Goal: Answer question/provide support: Share knowledge or assist other users

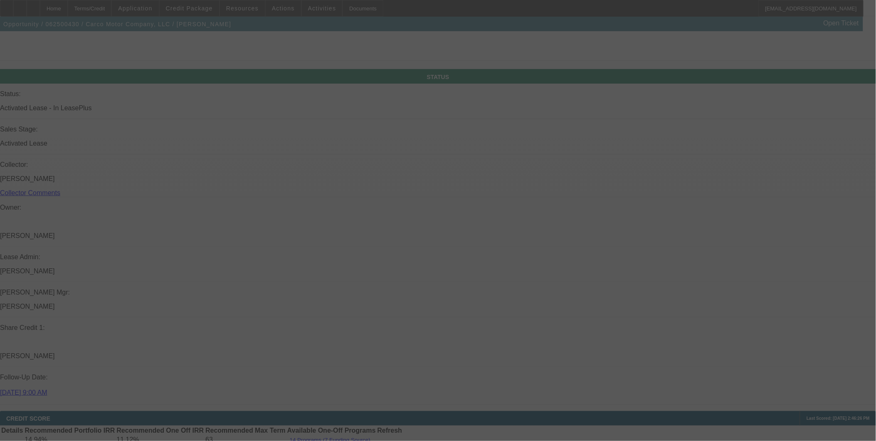
scroll to position [957, 0]
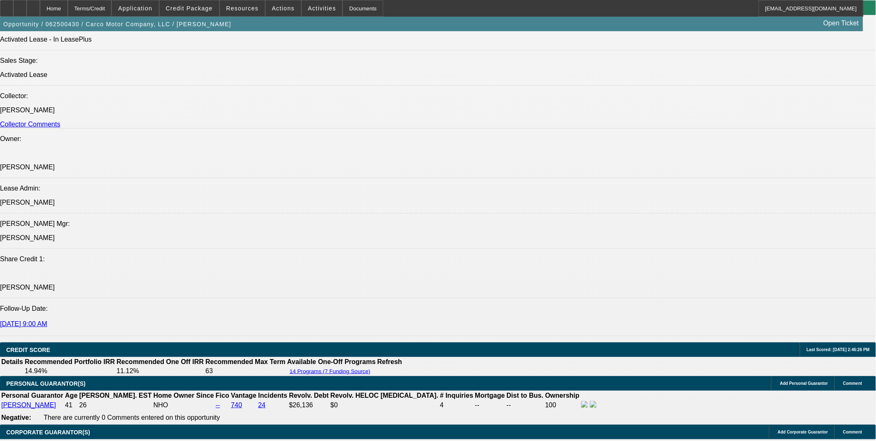
select select "0"
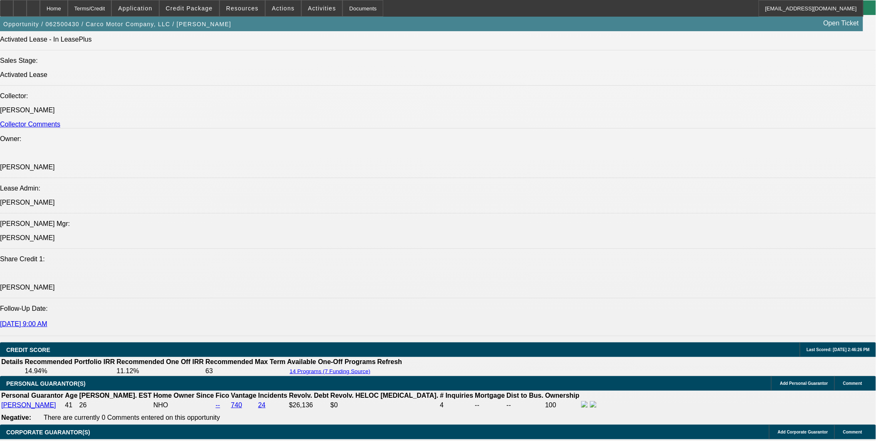
select select "0"
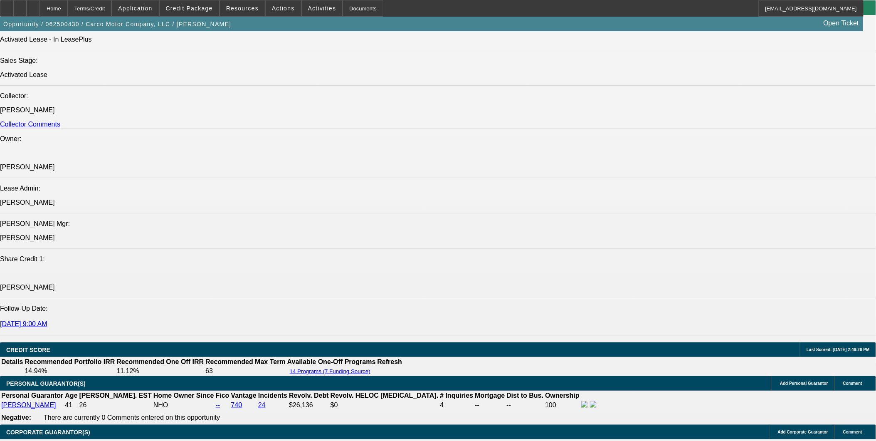
select select "0"
select select "1"
select select "2"
select select "6"
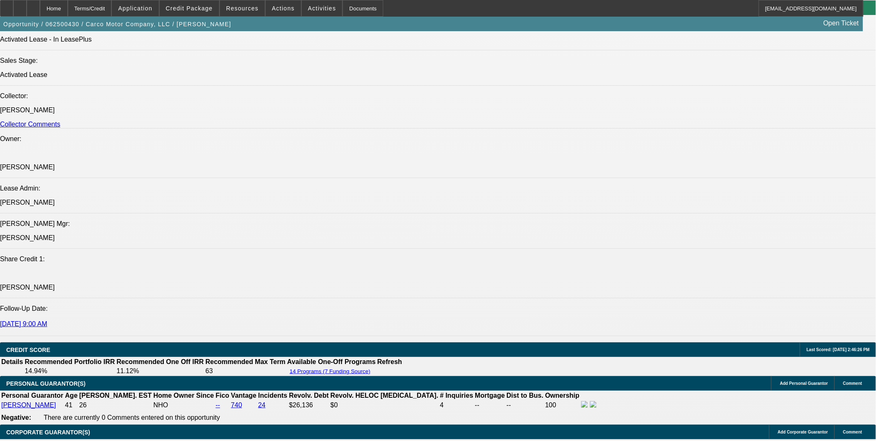
select select "1"
select select "2"
select select "6"
select select "1"
select select "2"
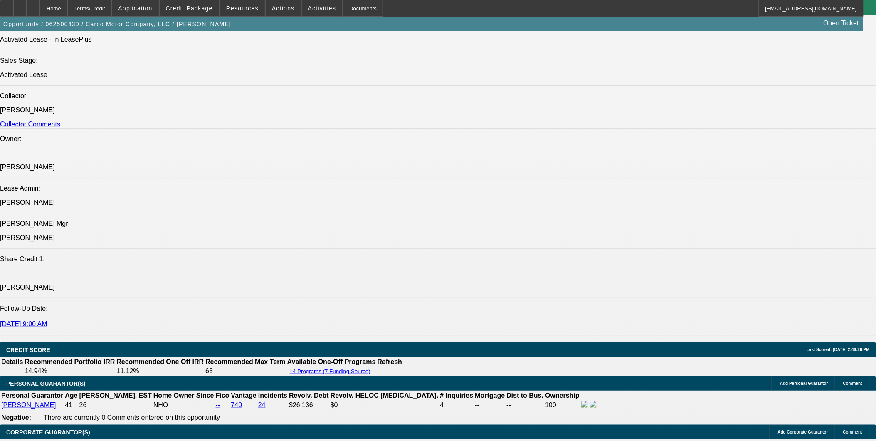
select select "6"
select select "1"
select select "2"
select select "6"
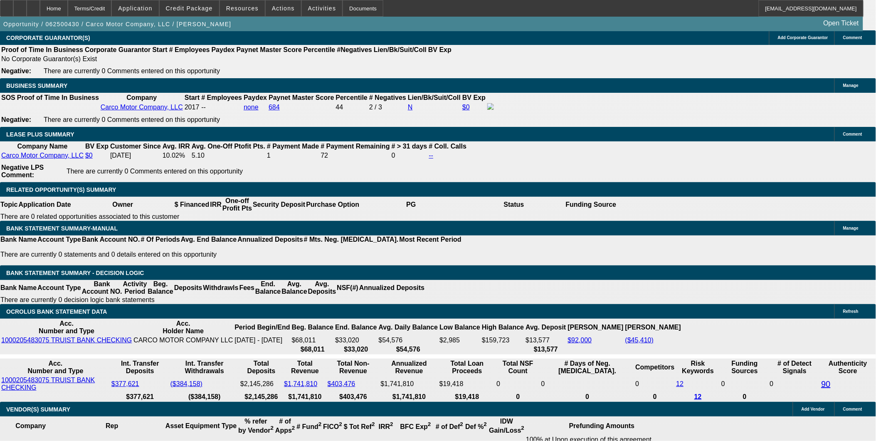
scroll to position [1256, 0]
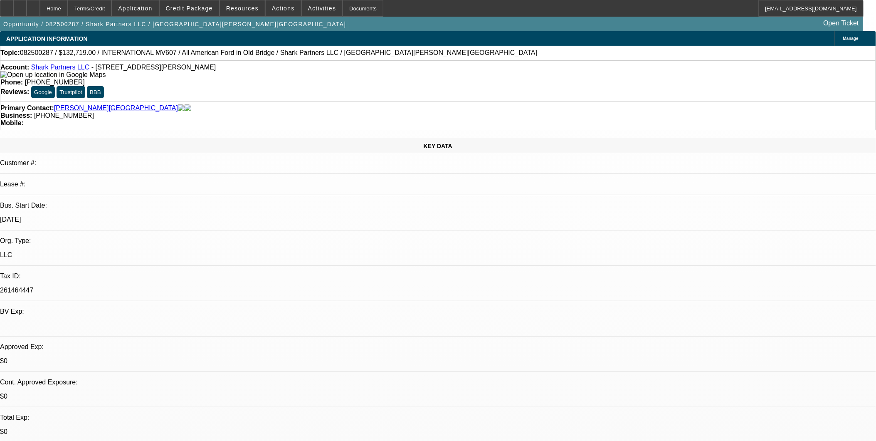
select select "0"
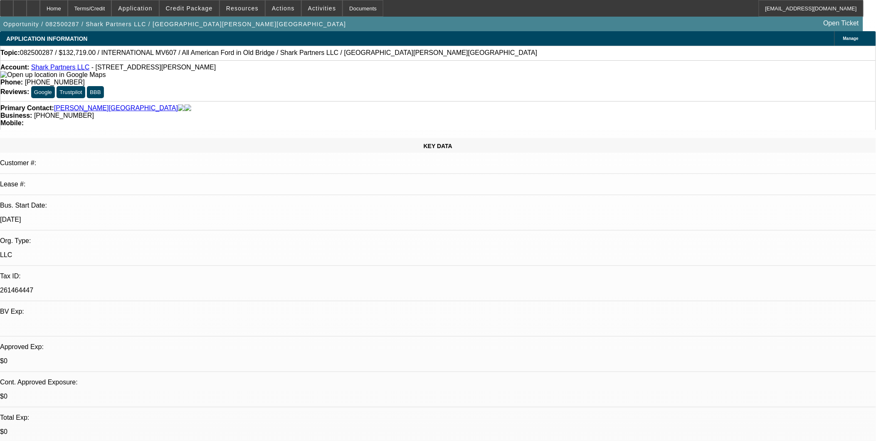
select select "0"
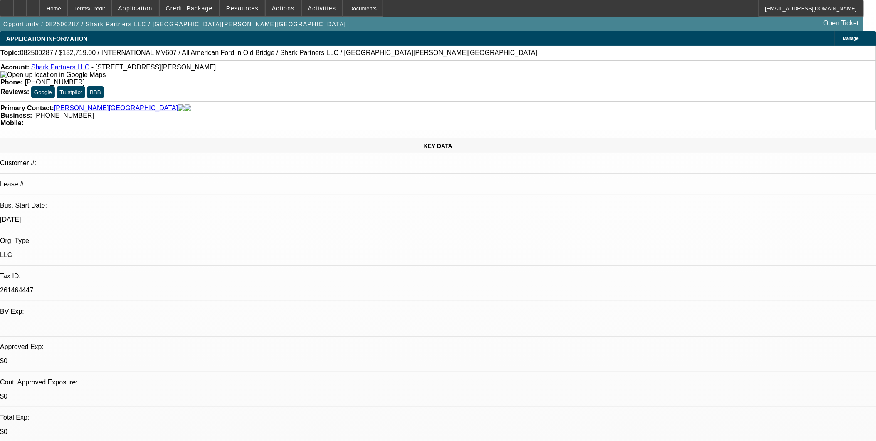
select select "0"
select select "0.1"
select select "1"
select select "2"
select select "6"
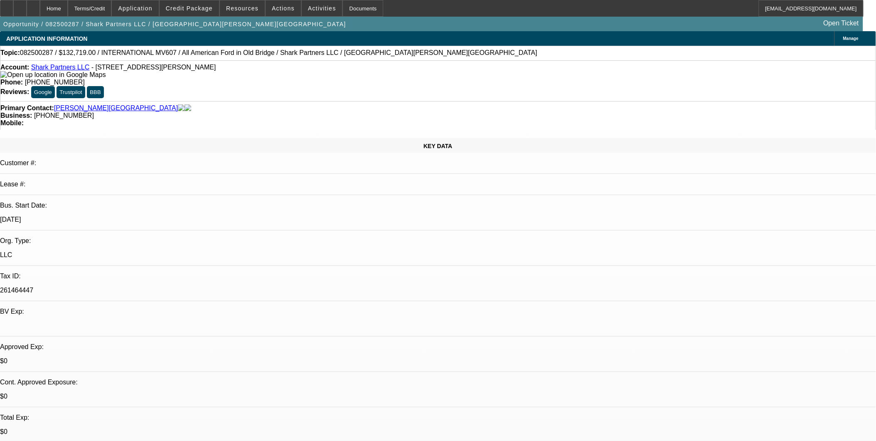
select select "1"
select select "2"
select select "6"
select select "1"
select select "2"
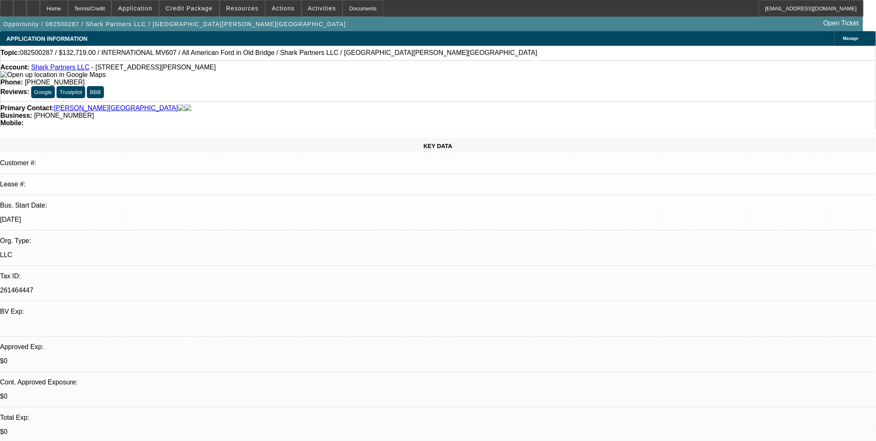
select select "6"
select select "1"
select select "2"
select select "4"
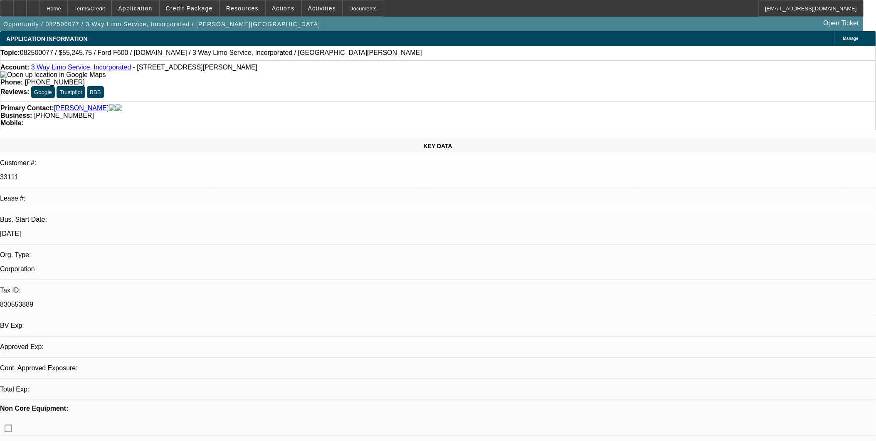
select select "0.15"
select select "2"
select select "0.1"
select select "4"
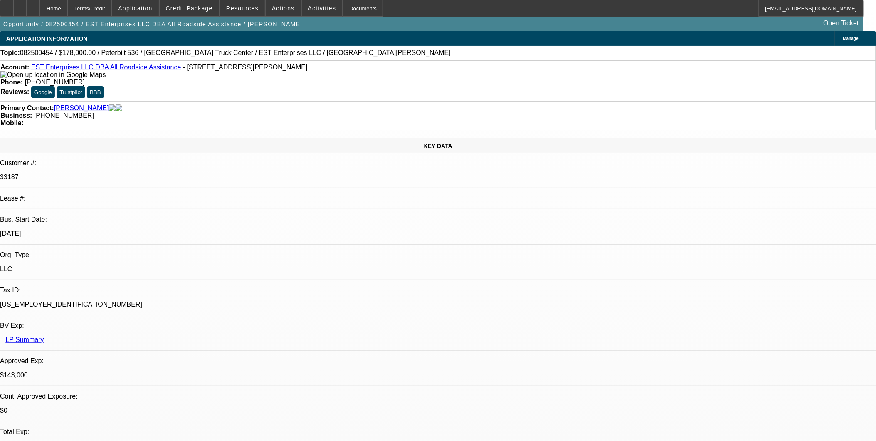
select select "0"
select select "2"
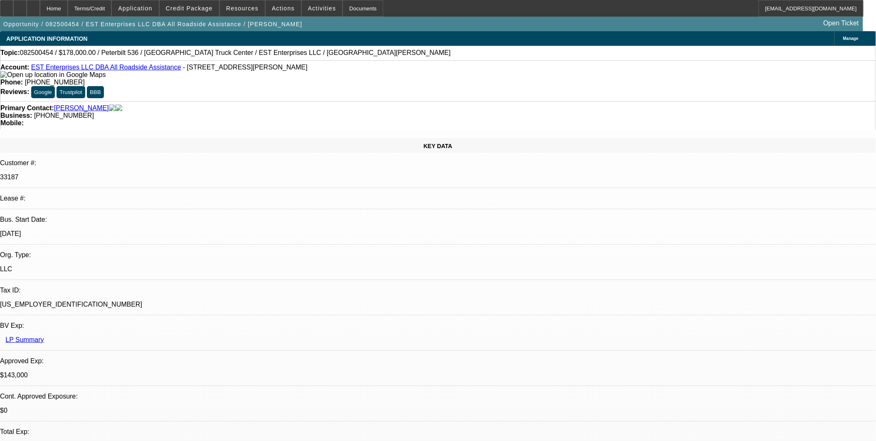
select select "0"
select select "2"
select select "0.1"
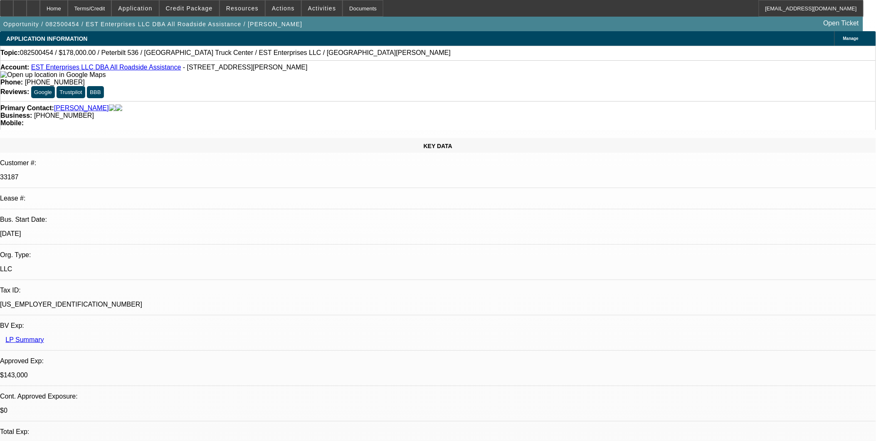
select select "2"
select select "0.1"
select select "1"
select select "2"
select select "6"
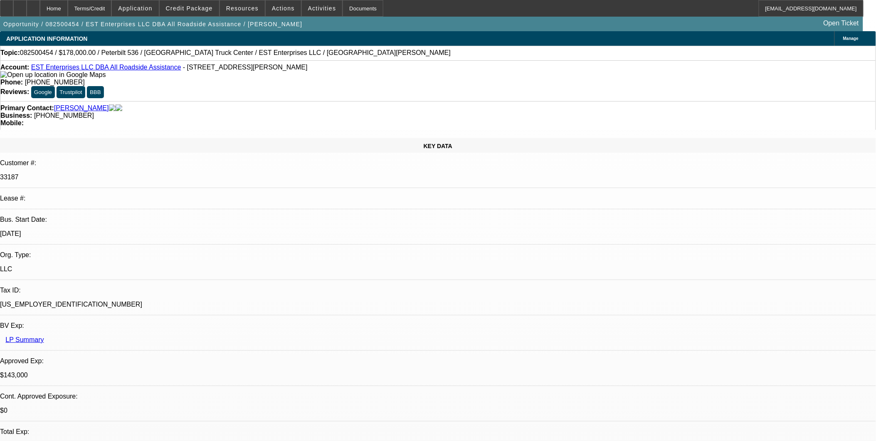
select select "1"
select select "2"
select select "6"
select select "1"
select select "2"
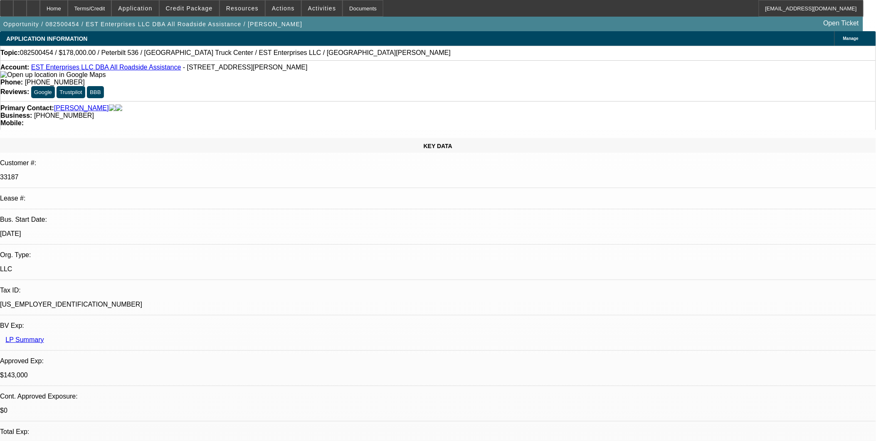
select select "4"
select select "1"
select select "2"
select select "4"
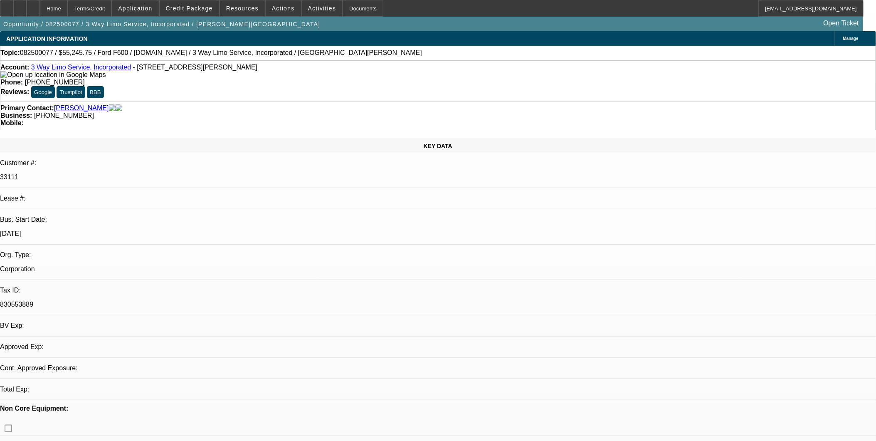
select select "0.15"
select select "2"
select select "0.1"
select select "4"
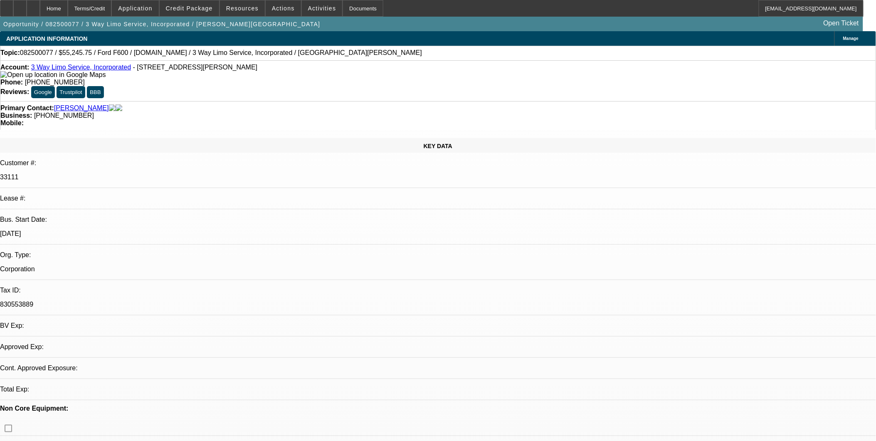
select select "0.15"
select select "2"
select select "0.1"
select select "1"
select select "2"
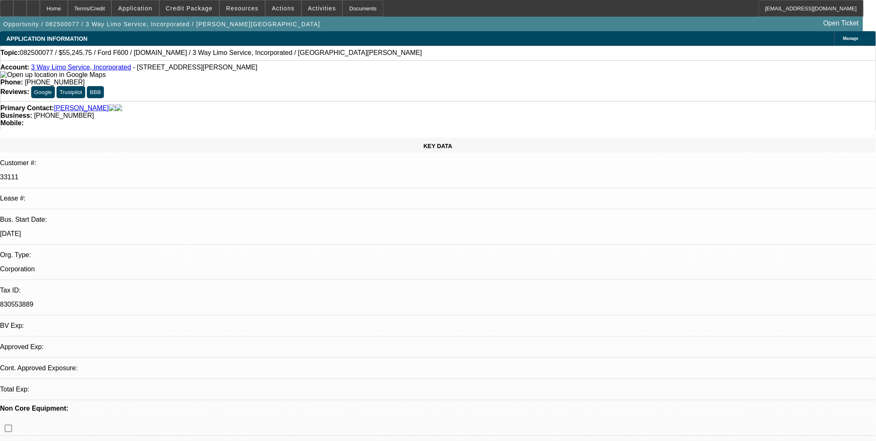
select select "4"
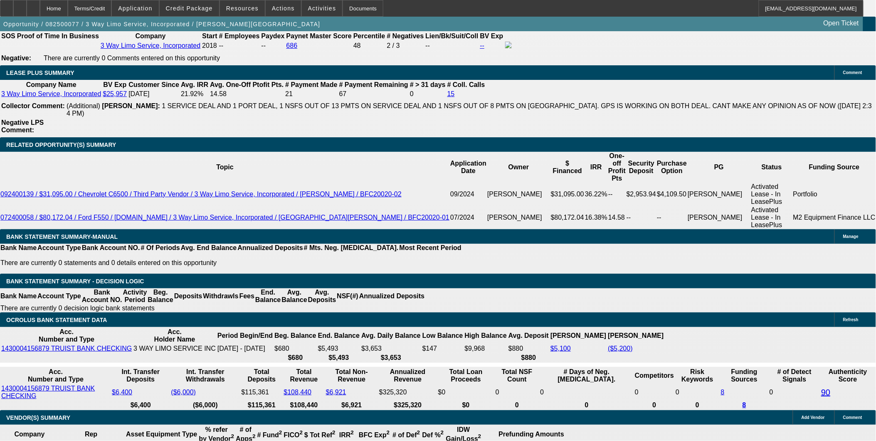
scroll to position [1340, 0]
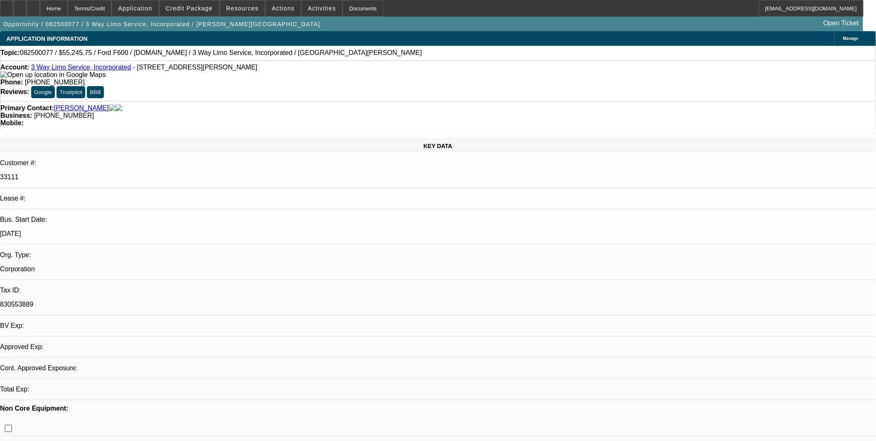
select select "0.15"
select select "2"
select select "0.1"
select select "4"
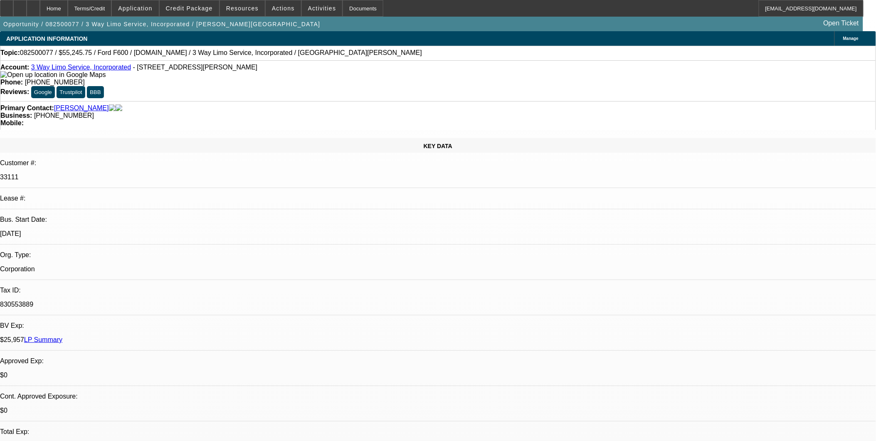
select select "0.15"
select select "2"
select select "0.1"
select select "4"
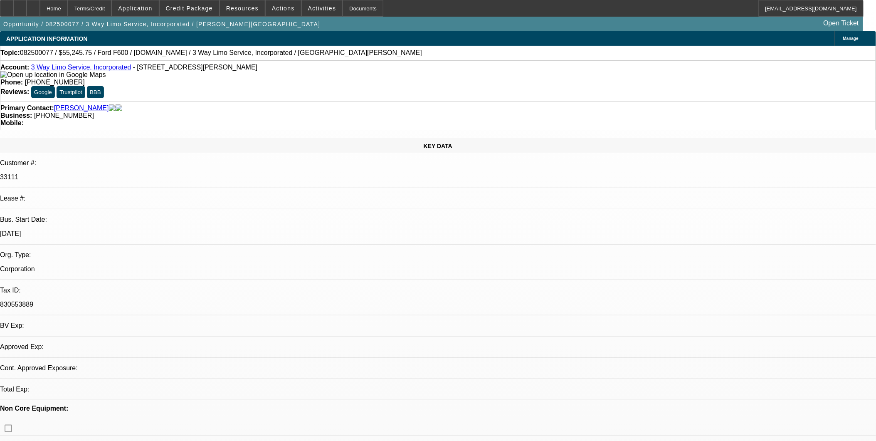
select select "0.15"
select select "2"
select select "0.1"
select select "1"
select select "2"
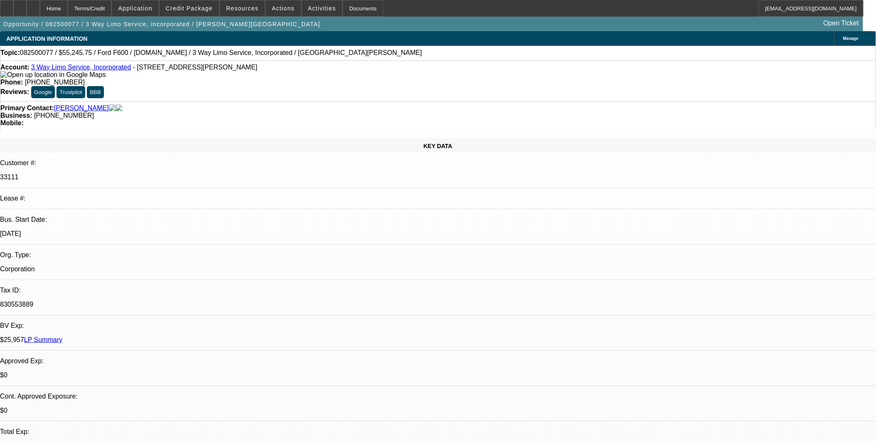
select select "4"
select select "0.15"
select select "2"
select select "0.1"
select select "1"
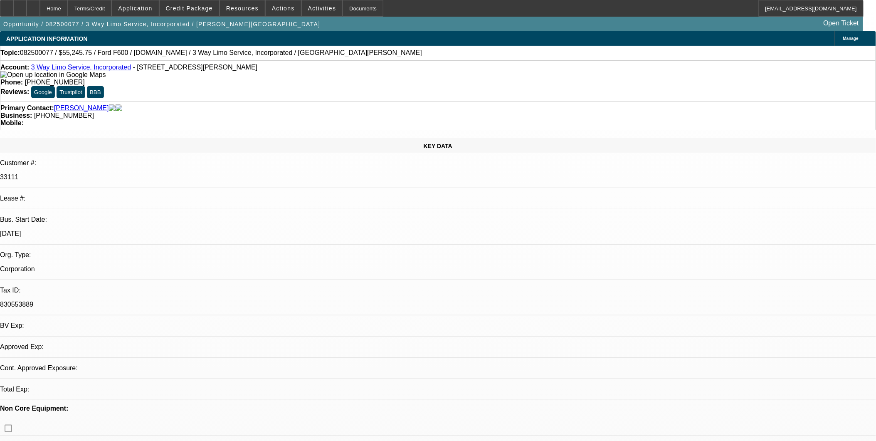
select select "2"
select select "4"
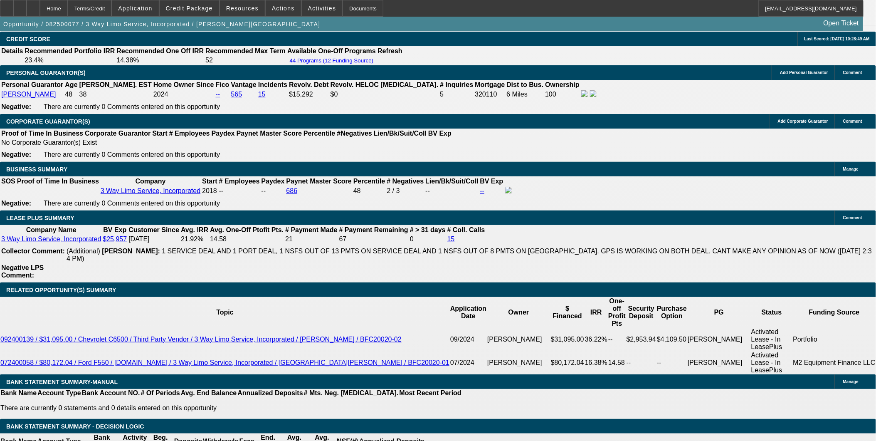
scroll to position [1293, 0]
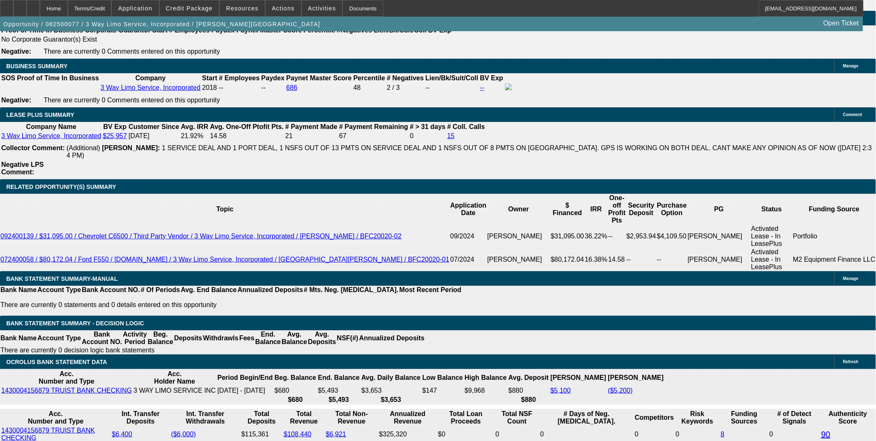
drag, startPoint x: 602, startPoint y: 291, endPoint x: 624, endPoint y: 296, distance: 22.6
drag, startPoint x: 632, startPoint y: 298, endPoint x: 667, endPoint y: 306, distance: 35.4
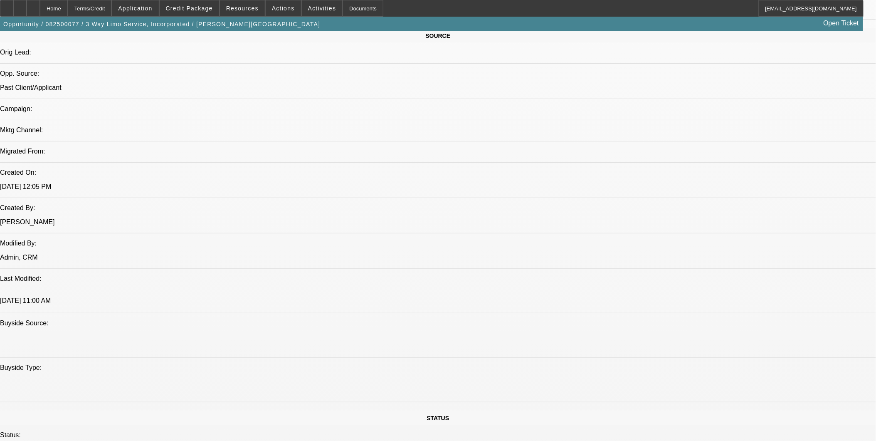
scroll to position [416, 0]
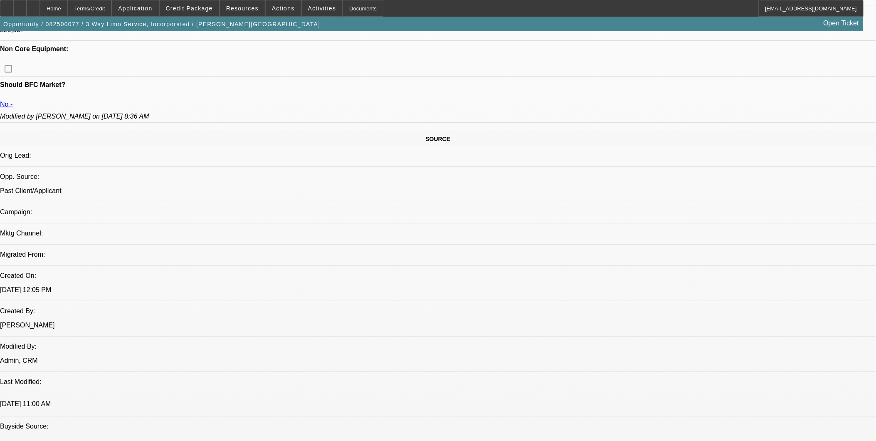
drag, startPoint x: 630, startPoint y: 296, endPoint x: 775, endPoint y: 300, distance: 144.3
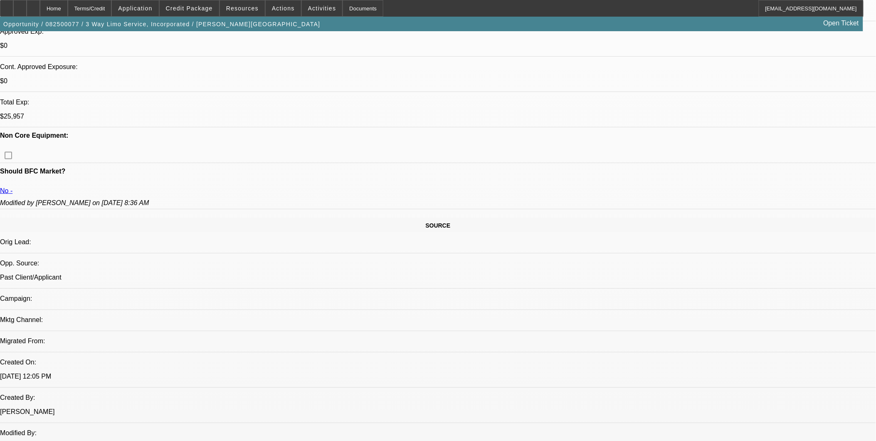
scroll to position [323, 0]
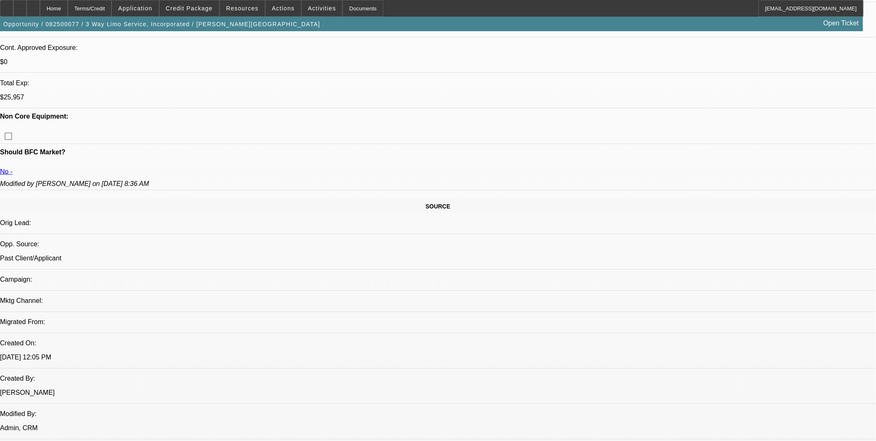
scroll to position [369, 0]
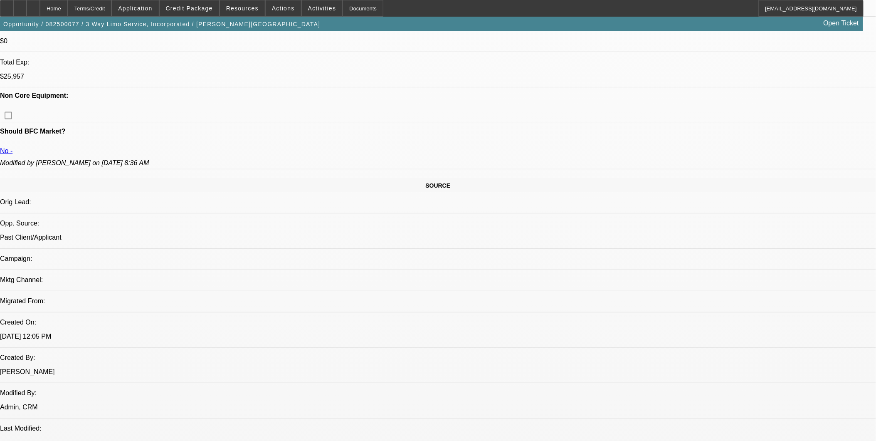
drag, startPoint x: 646, startPoint y: 277, endPoint x: 791, endPoint y: 284, distance: 145.3
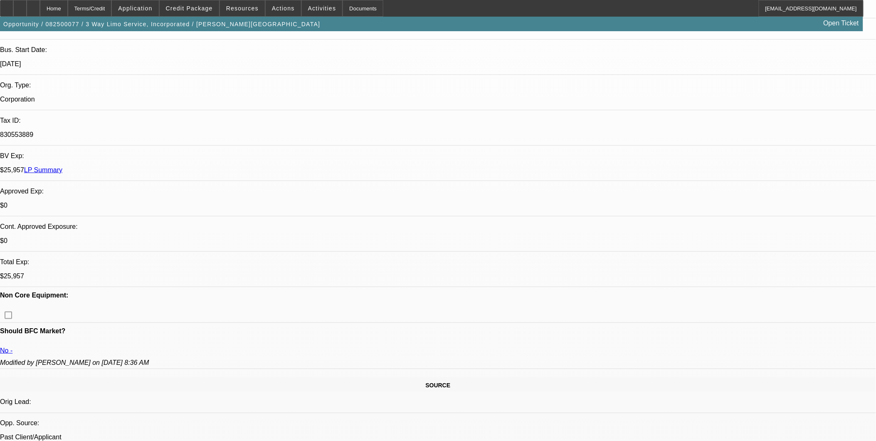
scroll to position [92, 0]
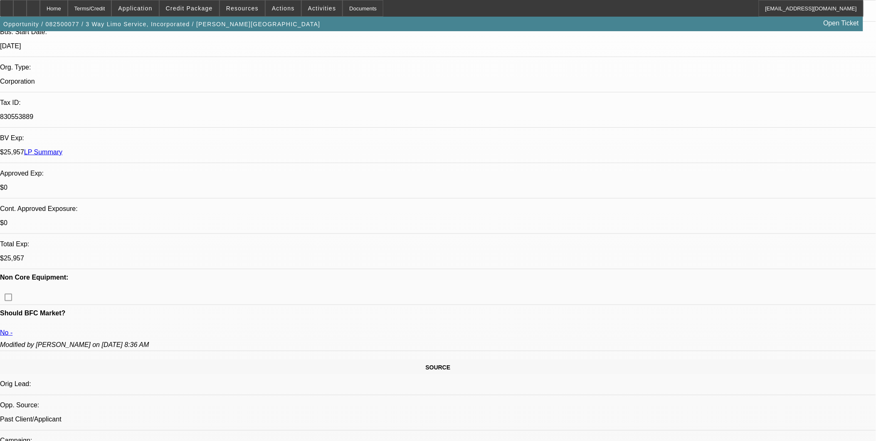
scroll to position [277, 0]
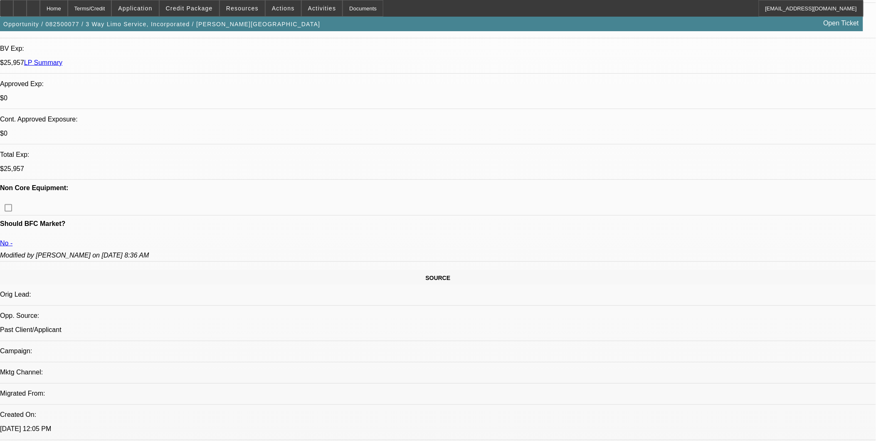
drag, startPoint x: 632, startPoint y: 284, endPoint x: 792, endPoint y: 287, distance: 159.7
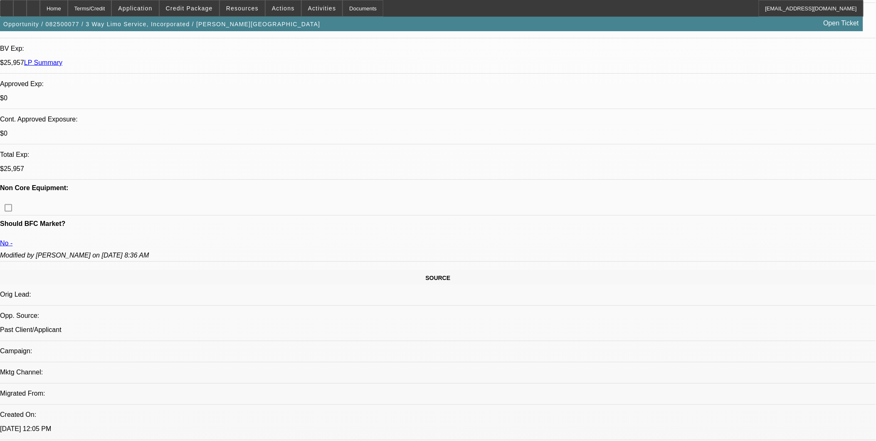
drag, startPoint x: 788, startPoint y: 283, endPoint x: 656, endPoint y: 276, distance: 131.9
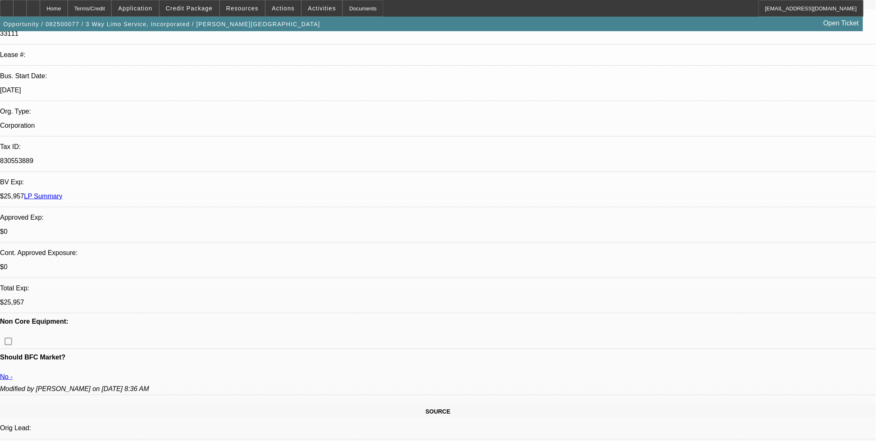
scroll to position [138, 0]
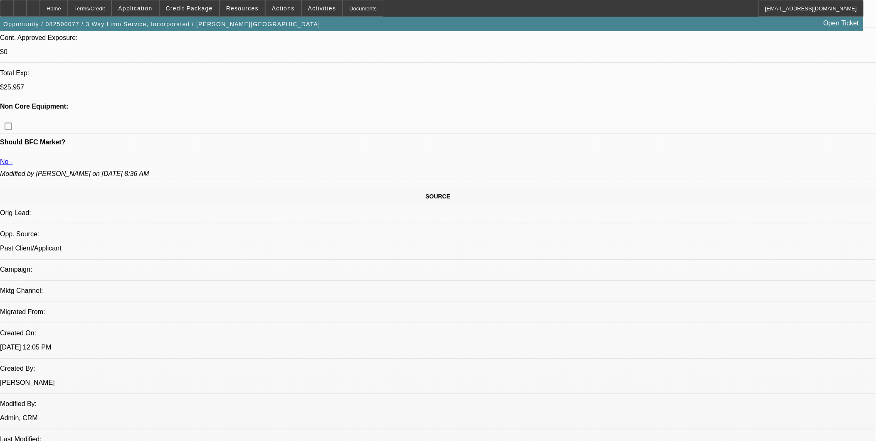
scroll to position [369, 0]
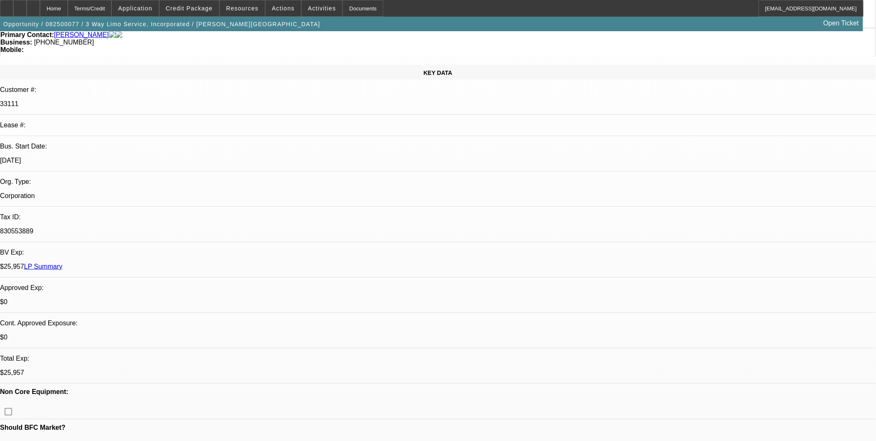
scroll to position [0, 0]
